Goal: Task Accomplishment & Management: Complete application form

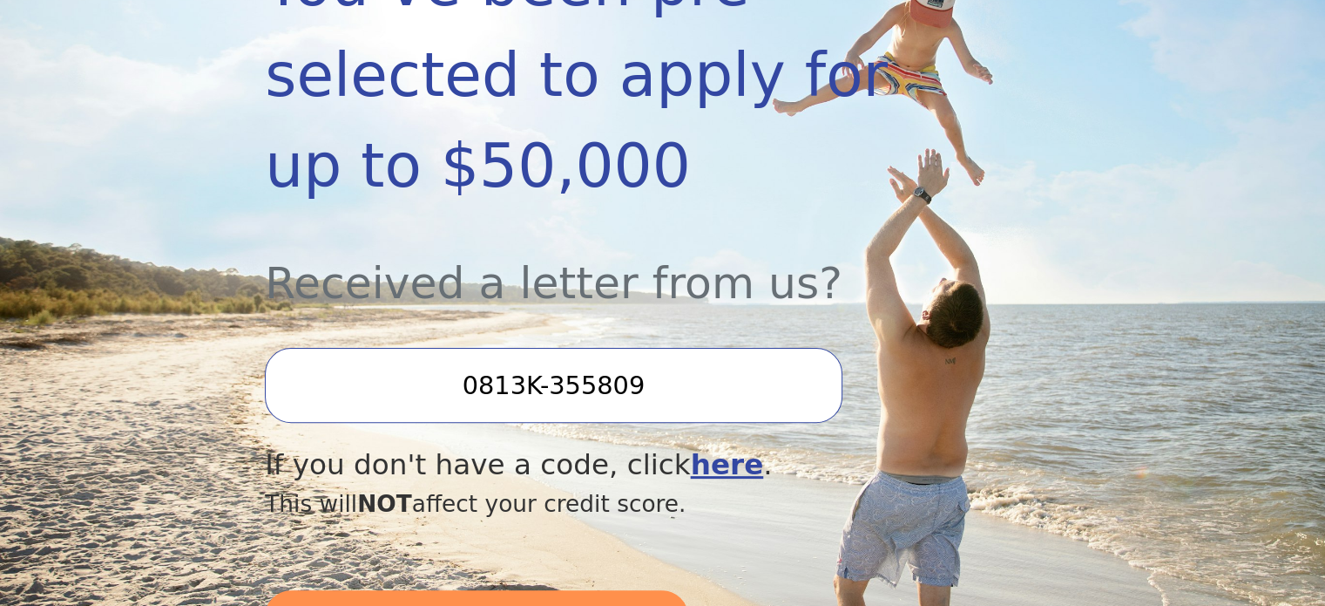
scroll to position [453, 0]
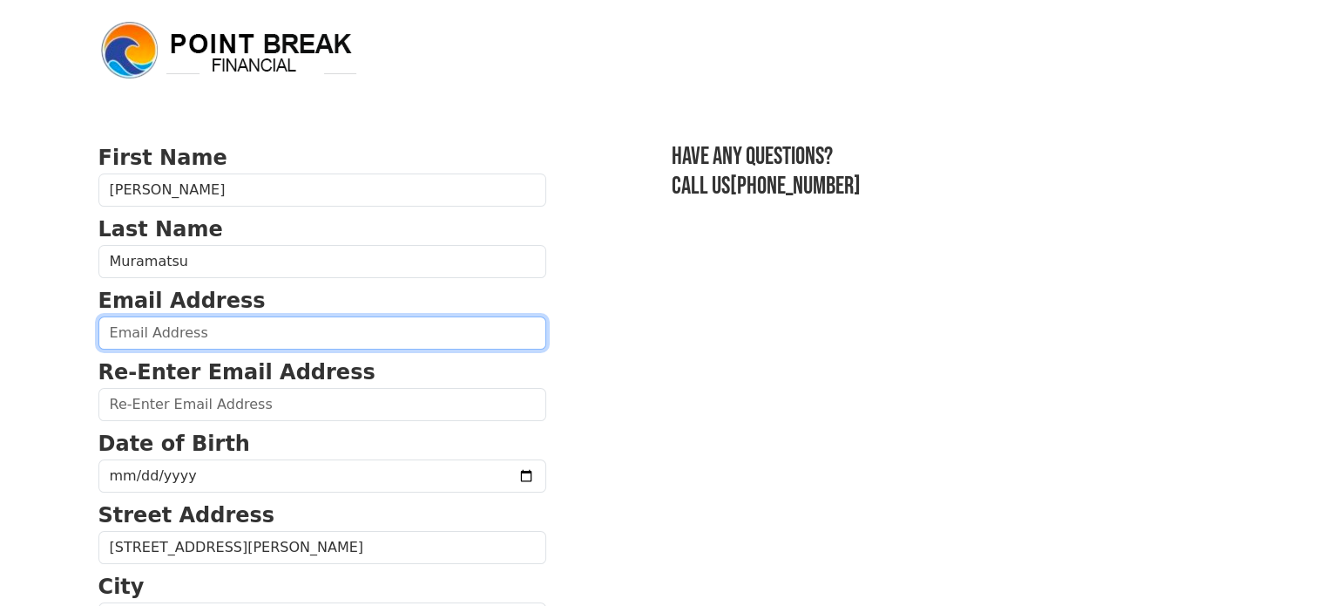
click at [439, 334] on input "email" at bounding box center [322, 332] width 448 height 33
type input "yukiko.m2909@outlook.com"
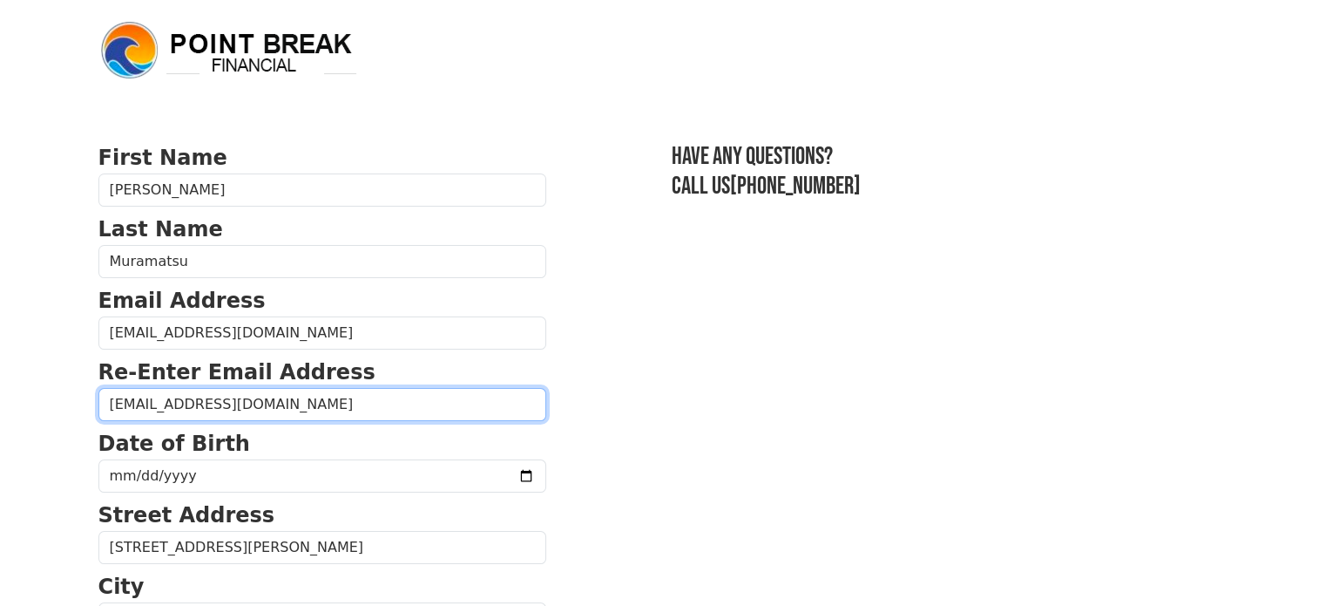
type input "yukiko.m2909@outlook.com"
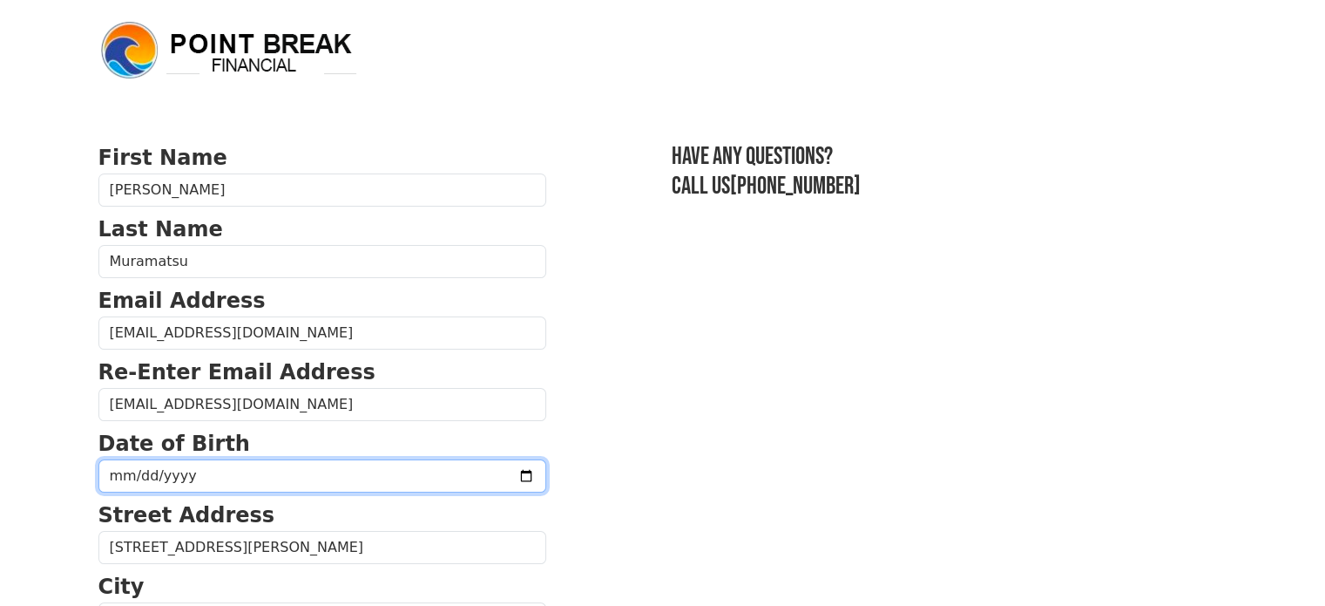
type input "0007-05-29"
type input "1998-05-29"
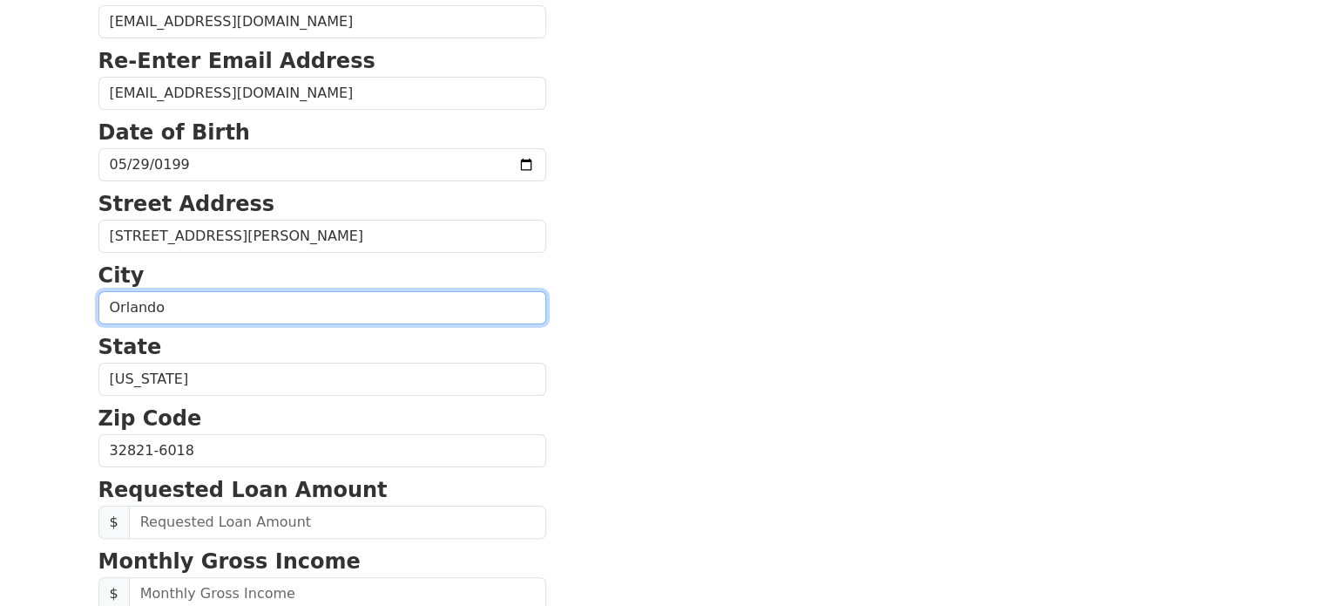
scroll to position [314, 0]
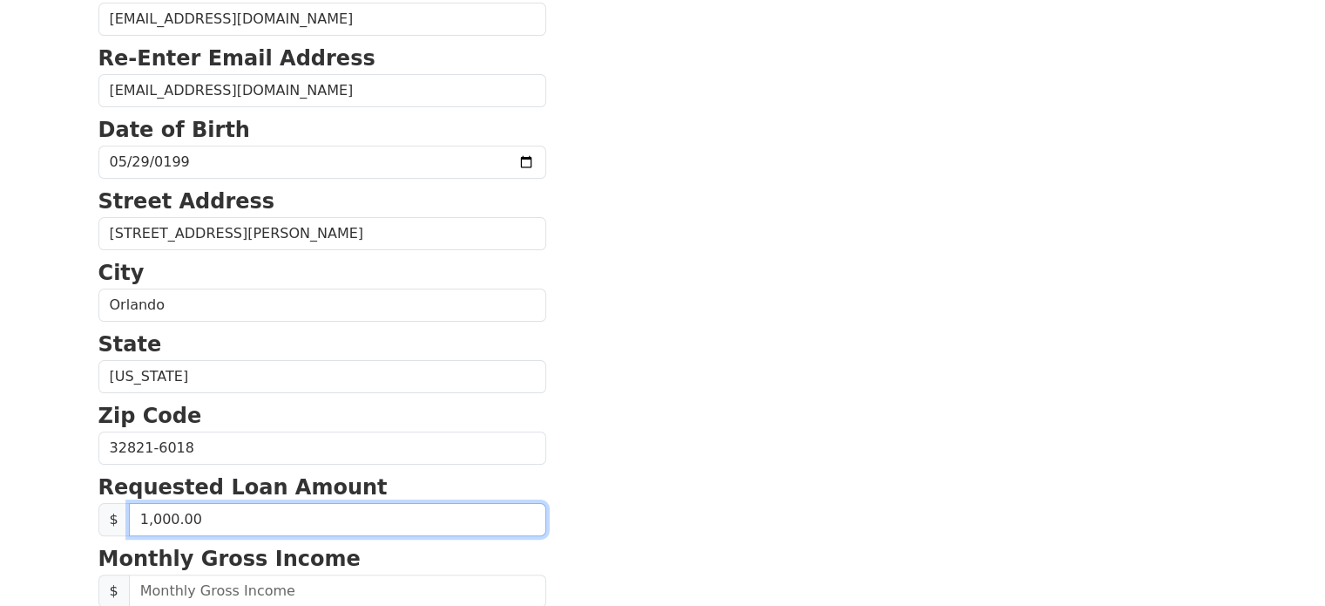
type input "10,000.00"
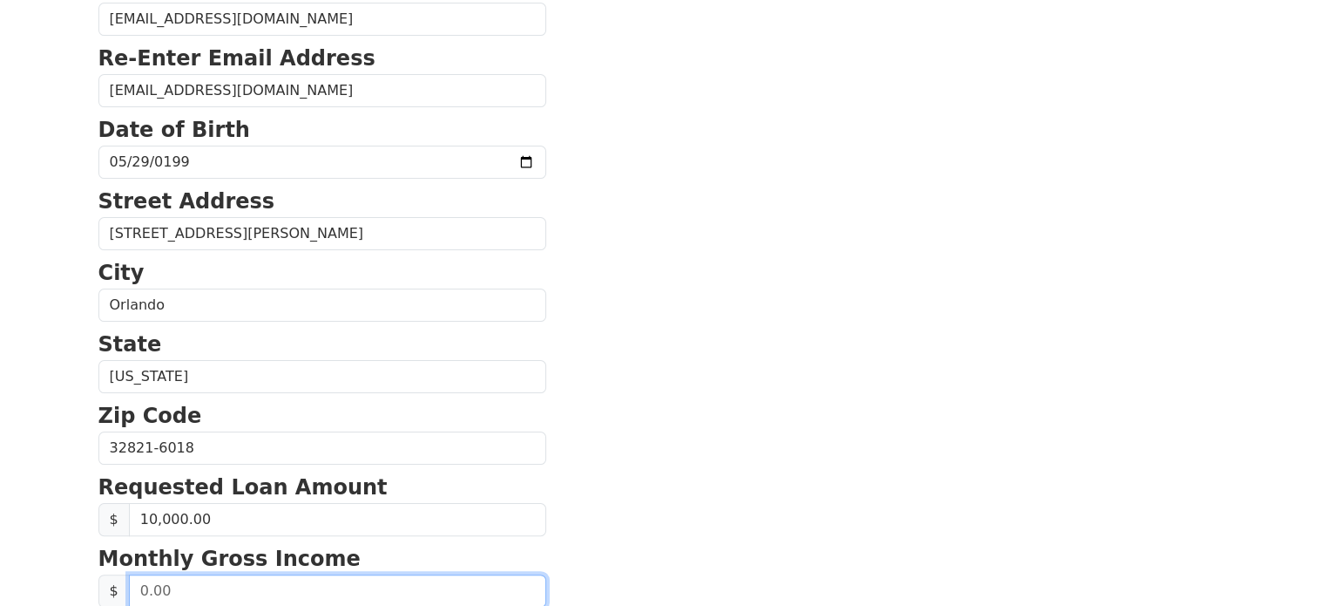
click at [322, 592] on input "text" at bounding box center [337, 590] width 417 height 33
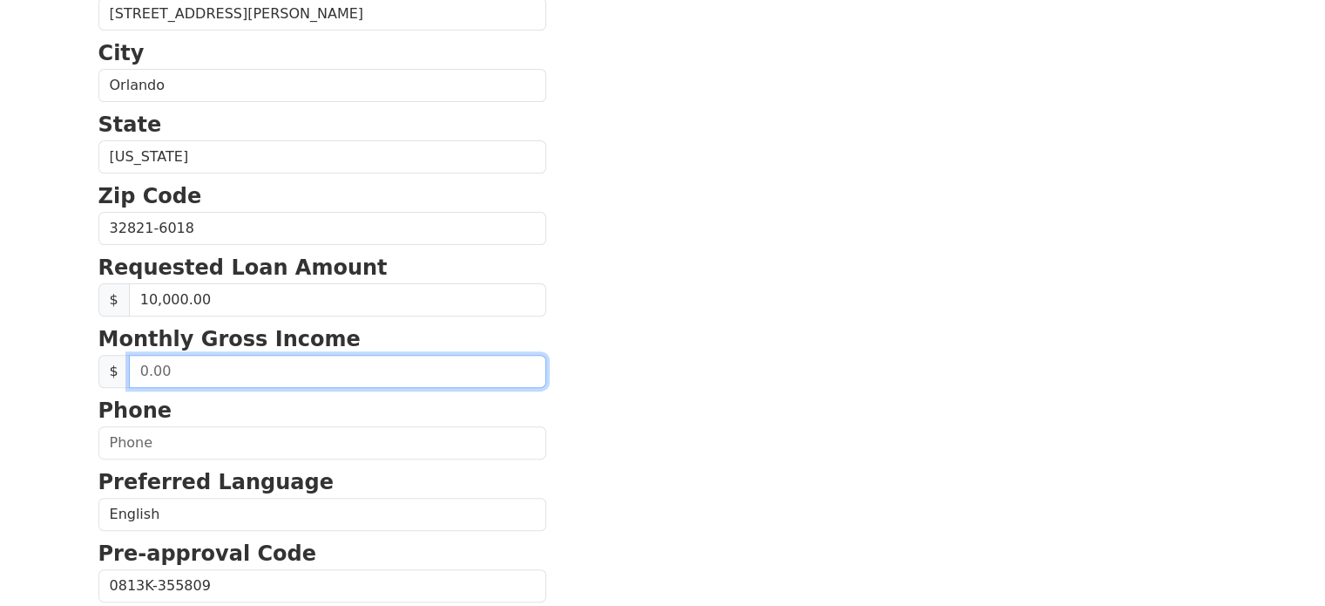
scroll to position [552, 0]
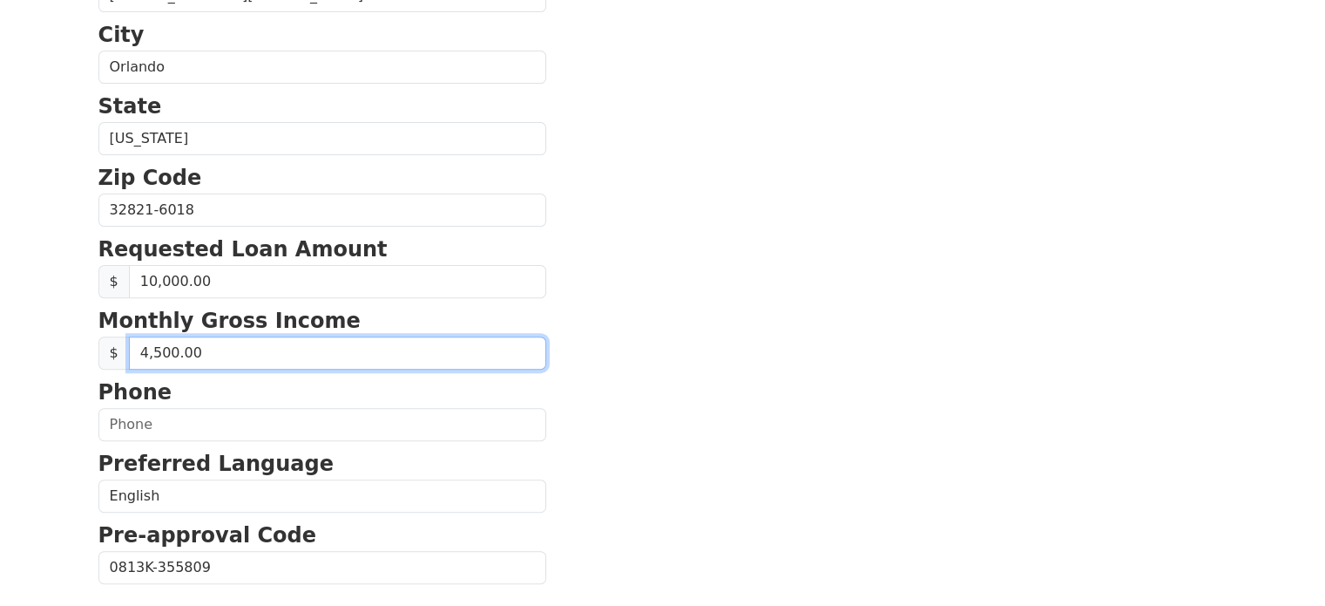
type input "45,000.00"
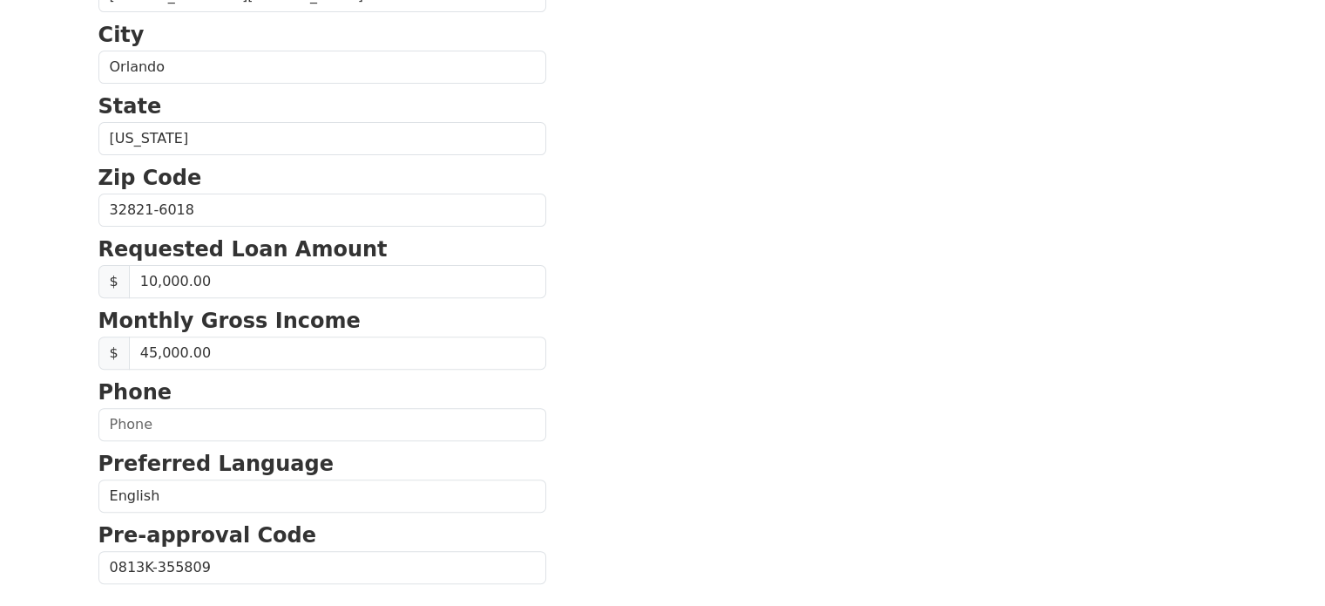
click at [643, 350] on section "First Name Yukiko Last Name Muramatsu Email Address yukiko.m2909@outlook.com Re…" at bounding box center [662, 211] width 1129 height 1243
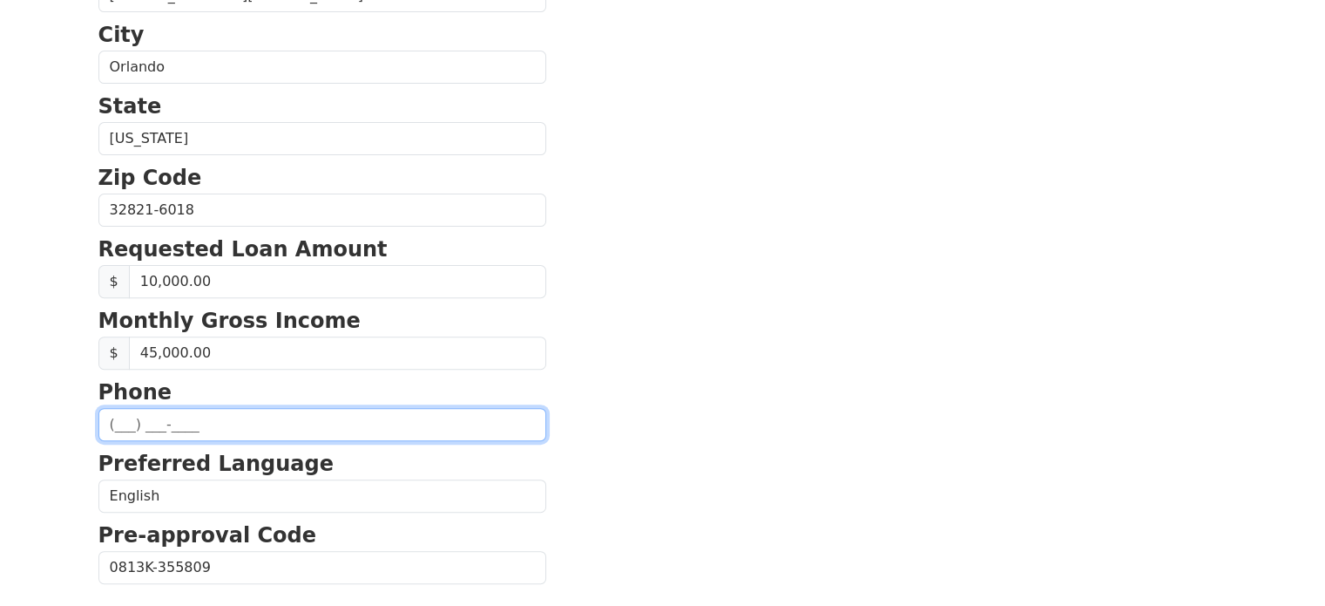
click at [360, 416] on input "text" at bounding box center [322, 424] width 448 height 33
type input "(689) 293-3057"
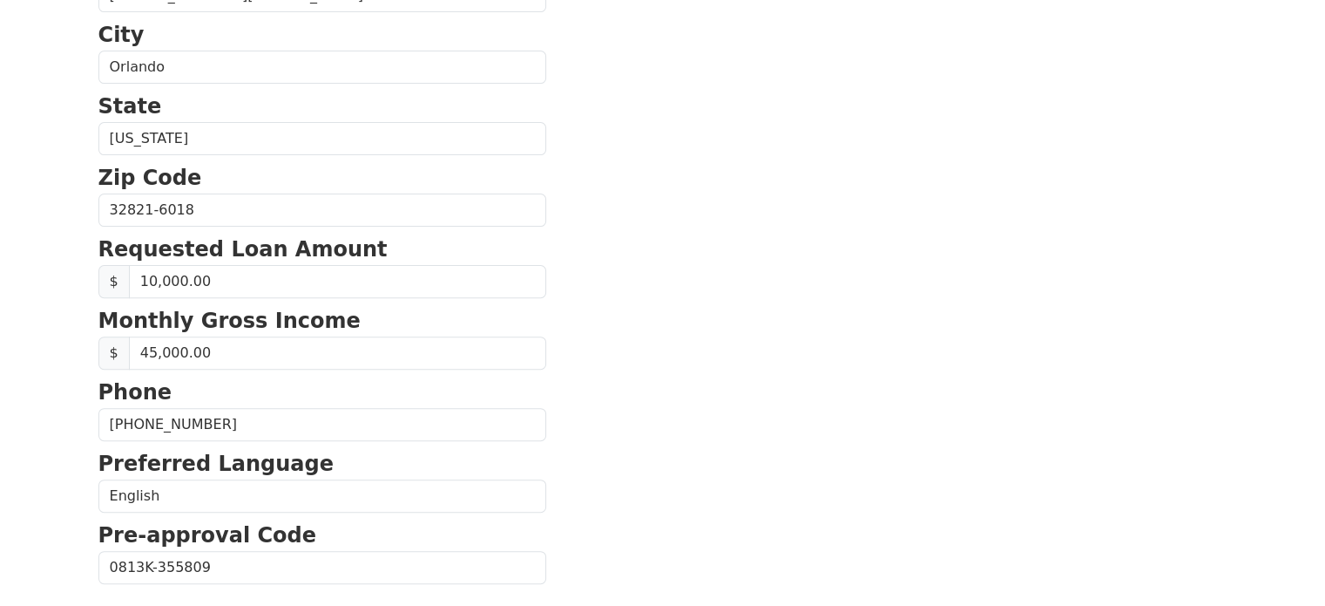
click at [693, 464] on section "First Name Yukiko Last Name Muramatsu Email Address yukiko.m2909@outlook.com Re…" at bounding box center [662, 211] width 1129 height 1243
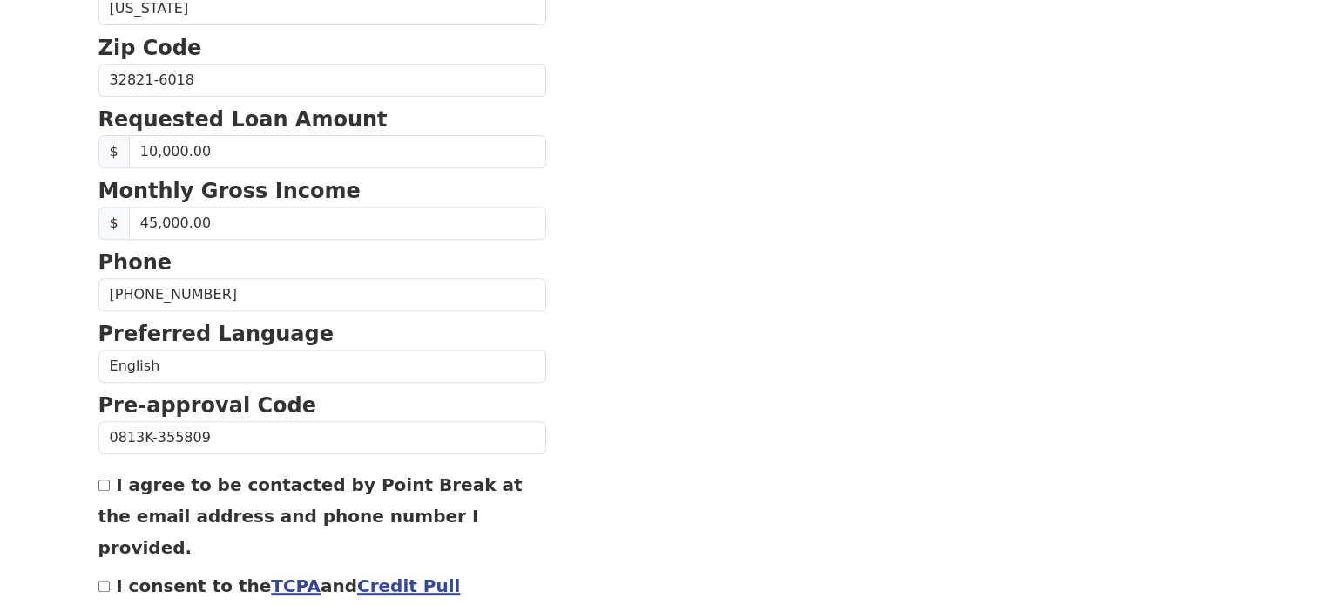
scroll to position [755, 0]
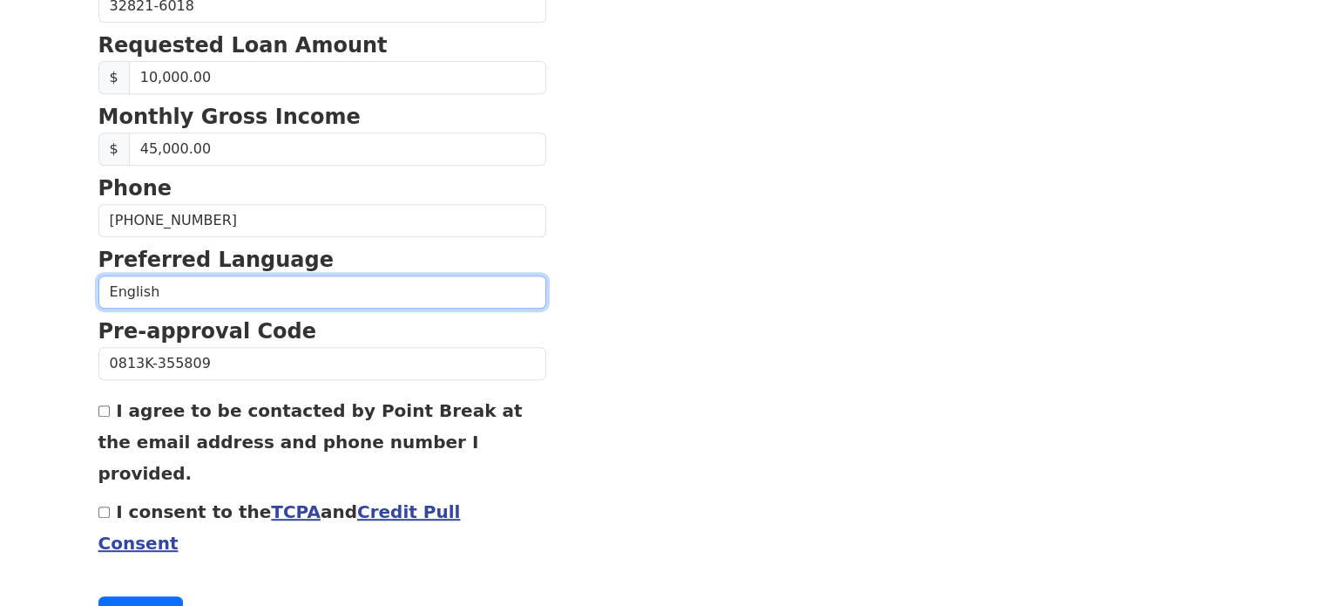
click at [306, 285] on select "English Spanish" at bounding box center [322, 291] width 448 height 33
select select "Spanish"
click at [98, 275] on select "English Spanish" at bounding box center [322, 291] width 448 height 33
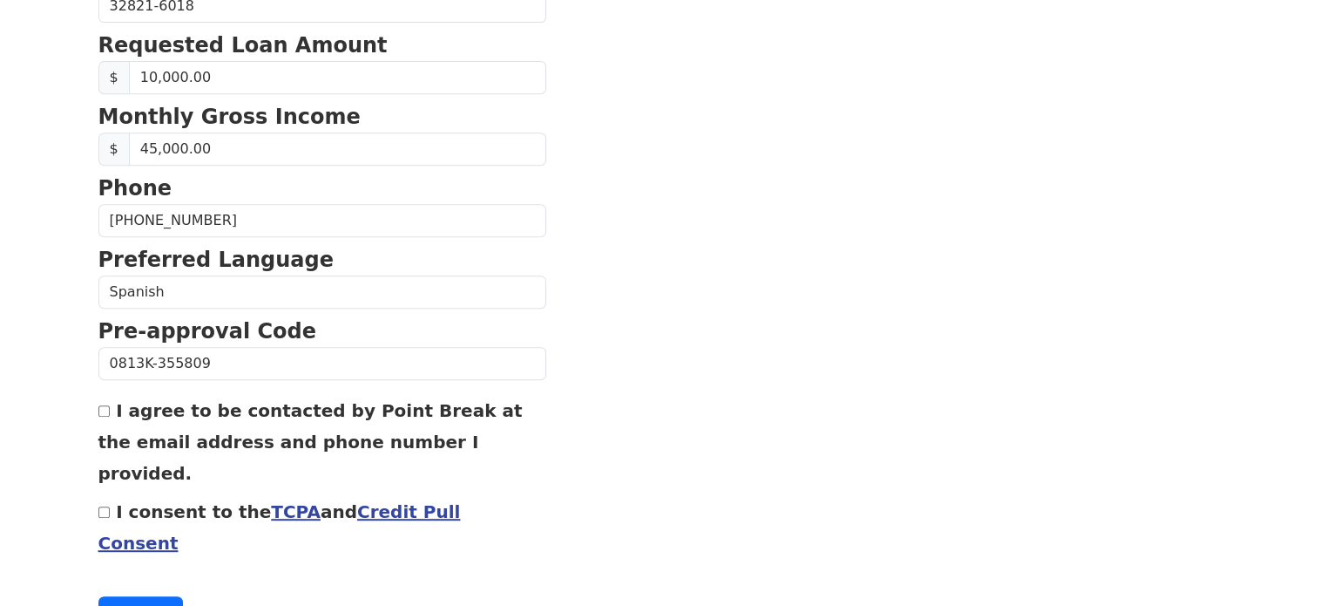
click at [103, 405] on input "I agree to be contacted by Point Break at the email address and phone number I …" at bounding box center [103, 410] width 11 height 11
checkbox input "true"
click at [105, 506] on input "I consent to the TCPA and Credit Pull Consent" at bounding box center [103, 511] width 11 height 11
checkbox input "true"
click at [166, 596] on button "Continue" at bounding box center [140, 612] width 85 height 33
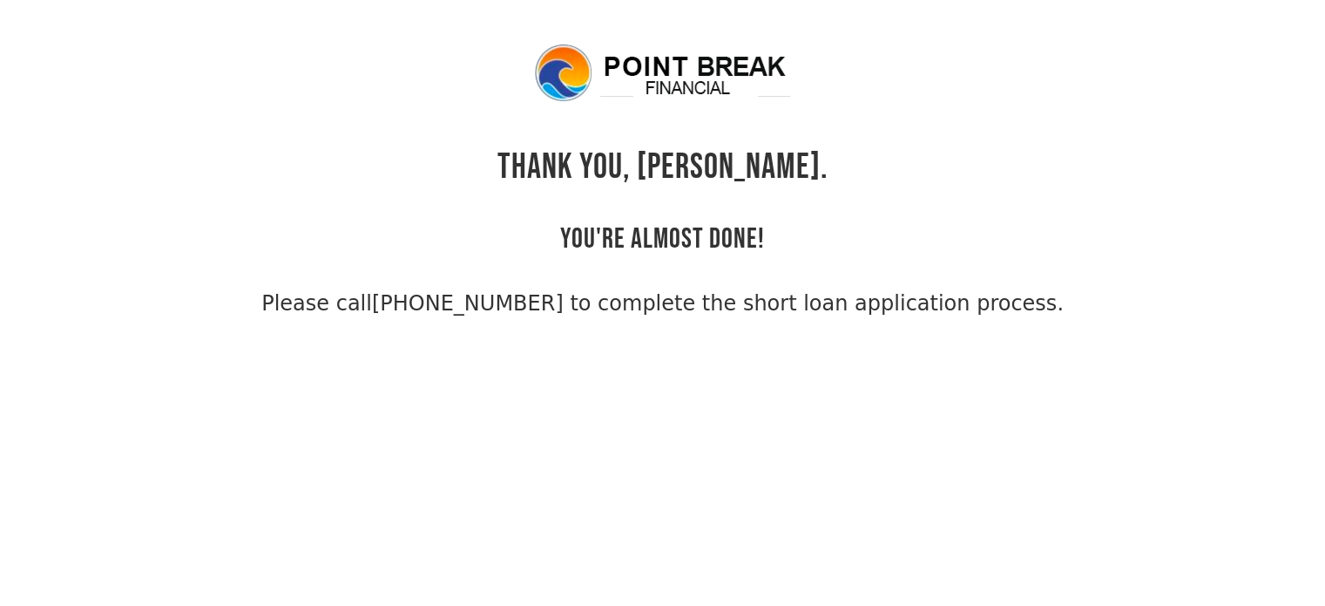
click at [610, 64] on img at bounding box center [662, 73] width 261 height 63
